Goal: Task Accomplishment & Management: Complete application form

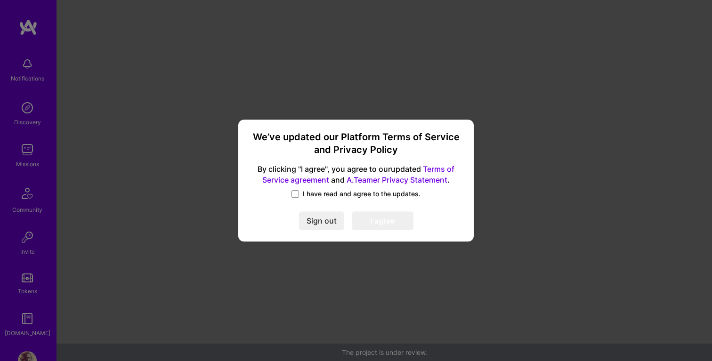
click at [318, 196] on span "I have read and agree to the updates." at bounding box center [362, 193] width 118 height 9
click at [0, 0] on input "I have read and agree to the updates." at bounding box center [0, 0] width 0 height 0
click at [385, 223] on button "I agree" at bounding box center [383, 221] width 62 height 19
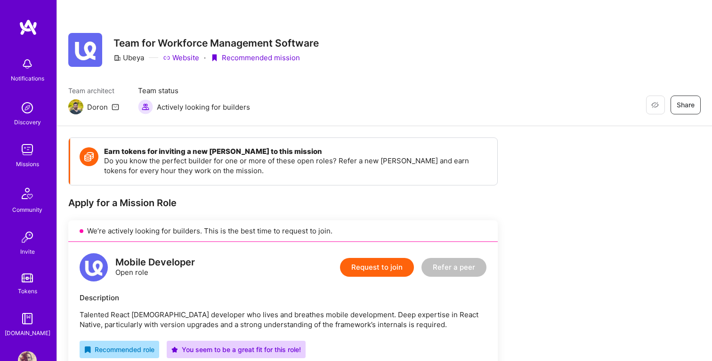
click at [26, 155] on img at bounding box center [27, 149] width 19 height 19
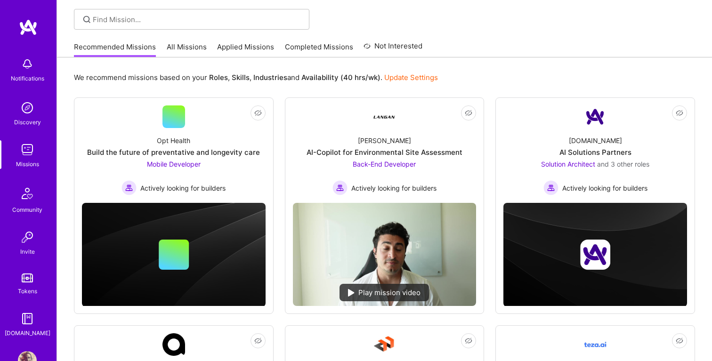
scroll to position [128, 0]
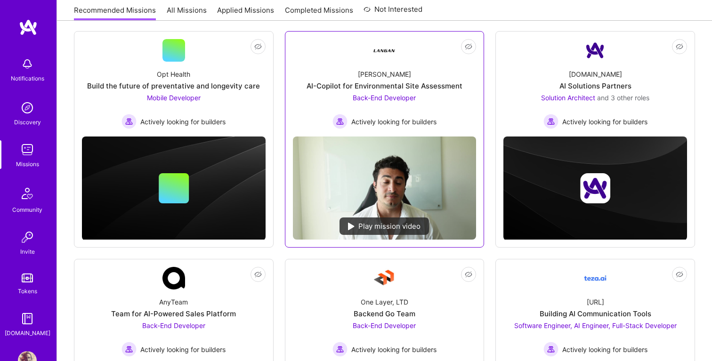
click at [417, 98] on div "Back-End Developer Actively looking for builders" at bounding box center [385, 111] width 104 height 36
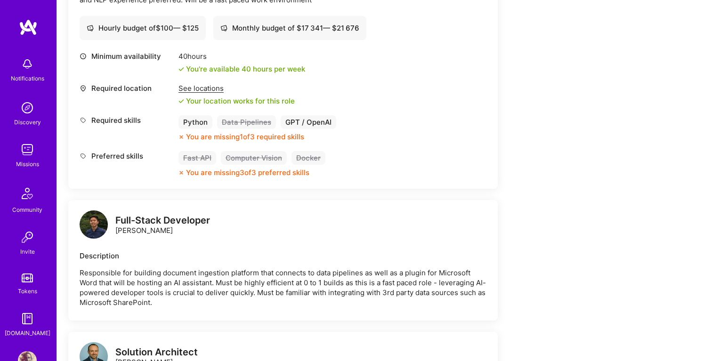
scroll to position [297, 0]
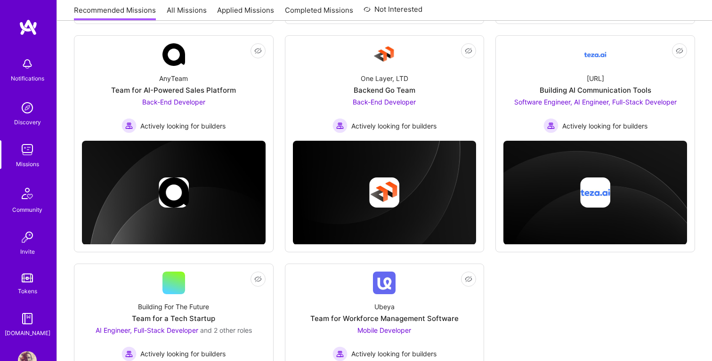
scroll to position [358, 0]
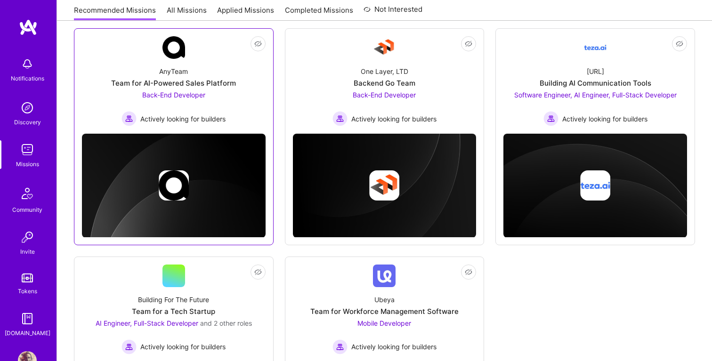
click at [246, 104] on div "AnyTeam Team for AI-Powered Sales Platform Back-End Developer Actively looking …" at bounding box center [174, 92] width 184 height 67
